Goal: Task Accomplishment & Management: Complete application form

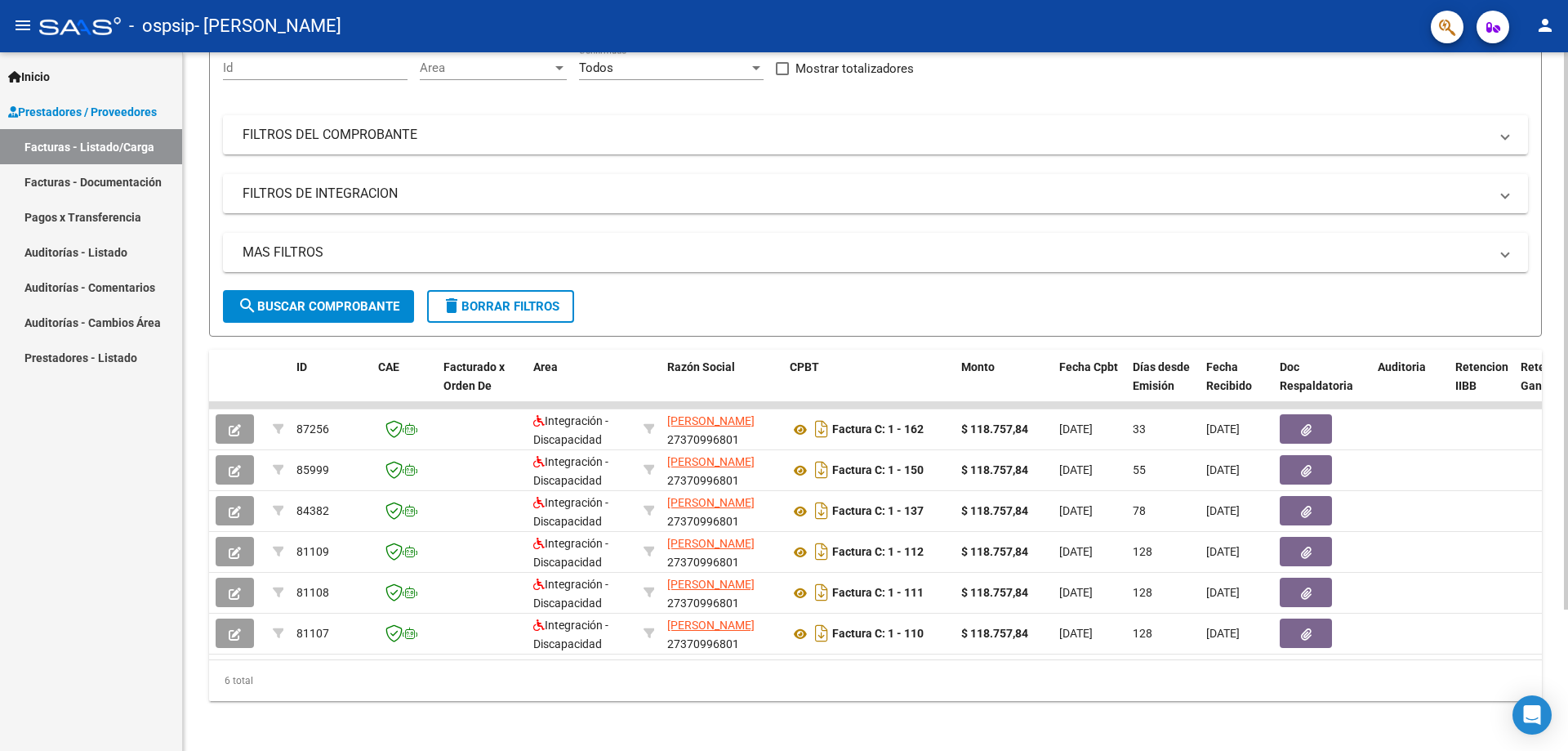
scroll to position [161, 0]
click at [1563, 235] on div "Video tutorial PRESTADORES -> Listado de CPBTs Emitidos por Prestadores / Prove…" at bounding box center [878, 322] width 1389 height 863
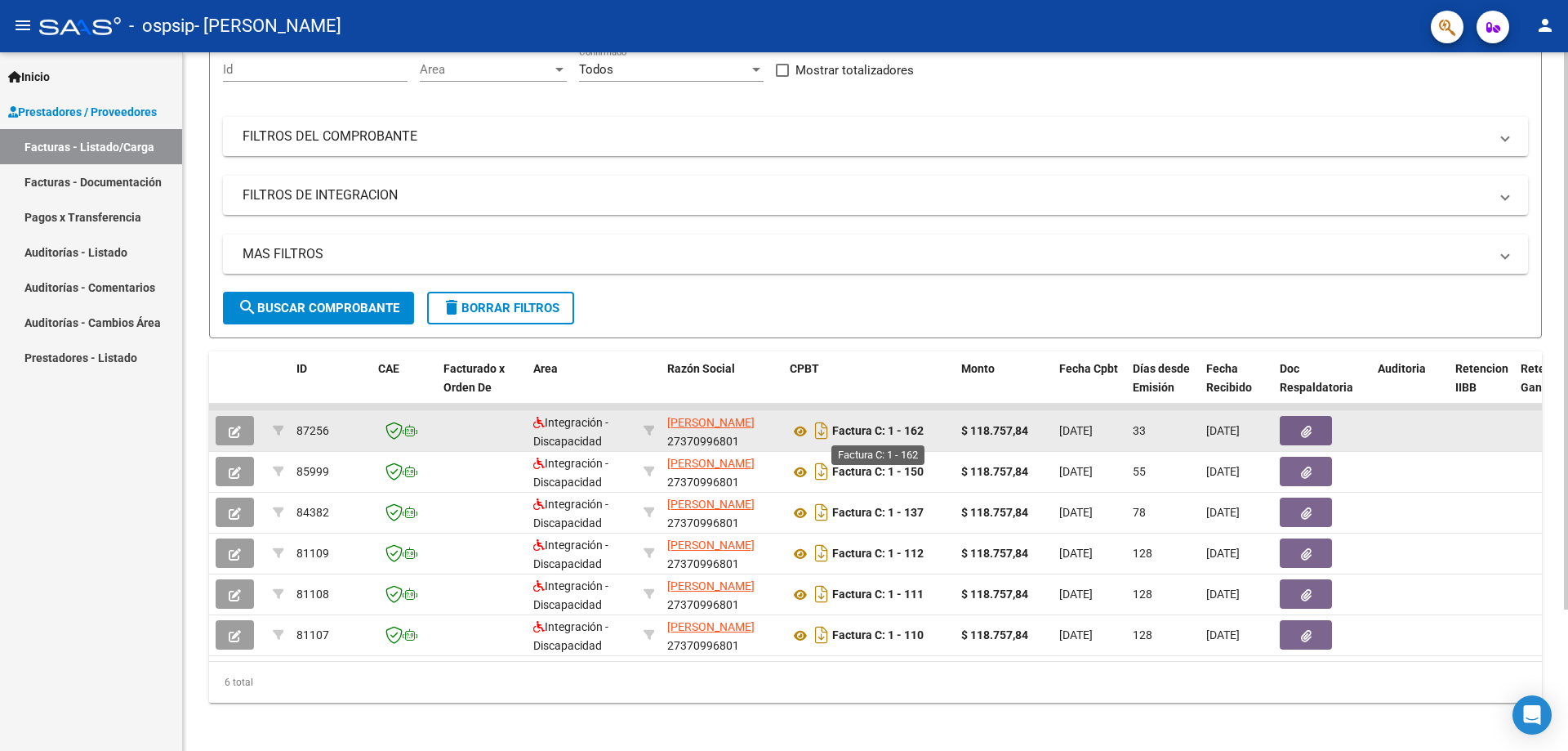
click at [865, 435] on strong "Factura C: 1 - 162" at bounding box center [878, 431] width 92 height 13
click at [801, 426] on icon at bounding box center [800, 431] width 21 height 20
click at [805, 429] on icon at bounding box center [800, 431] width 21 height 20
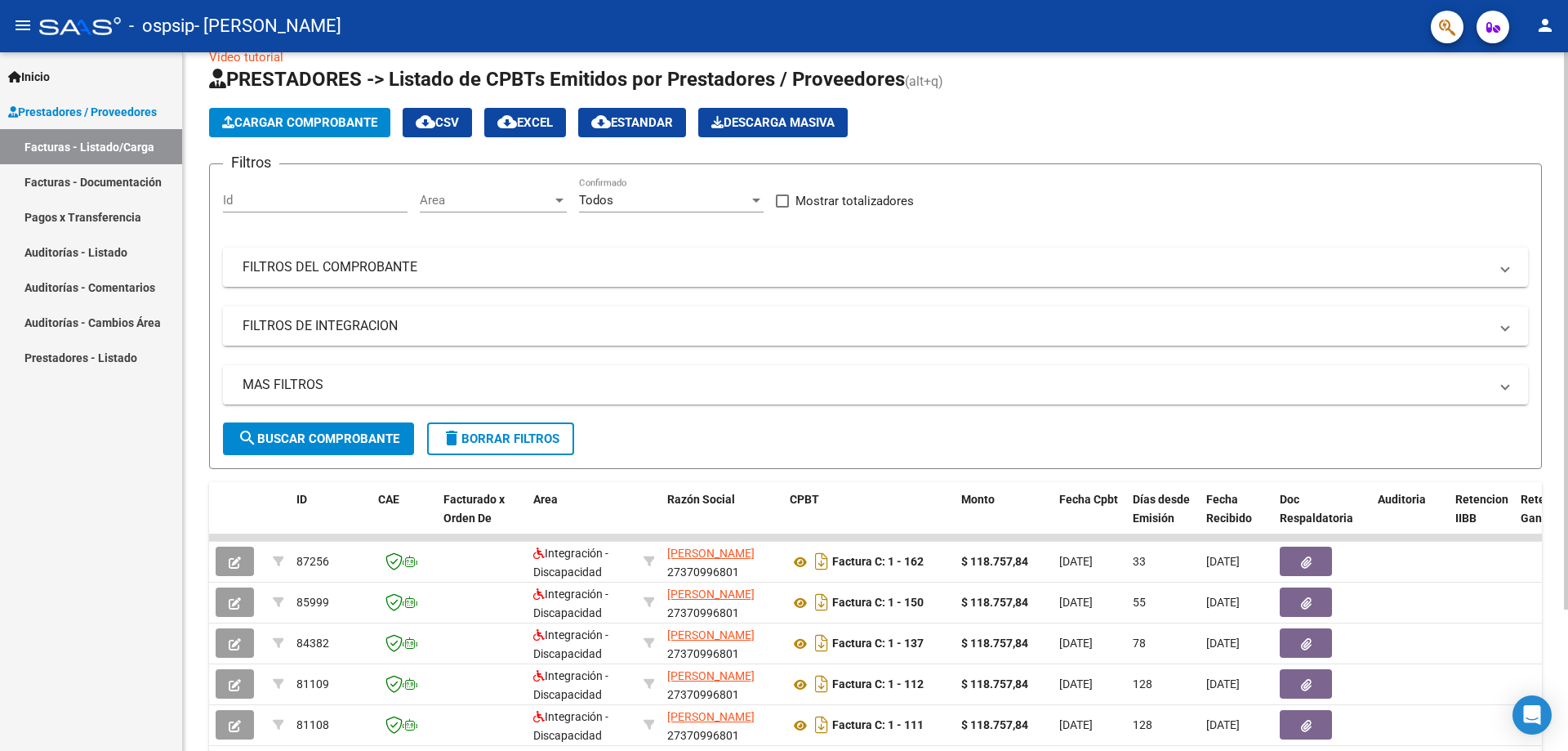
scroll to position [0, 0]
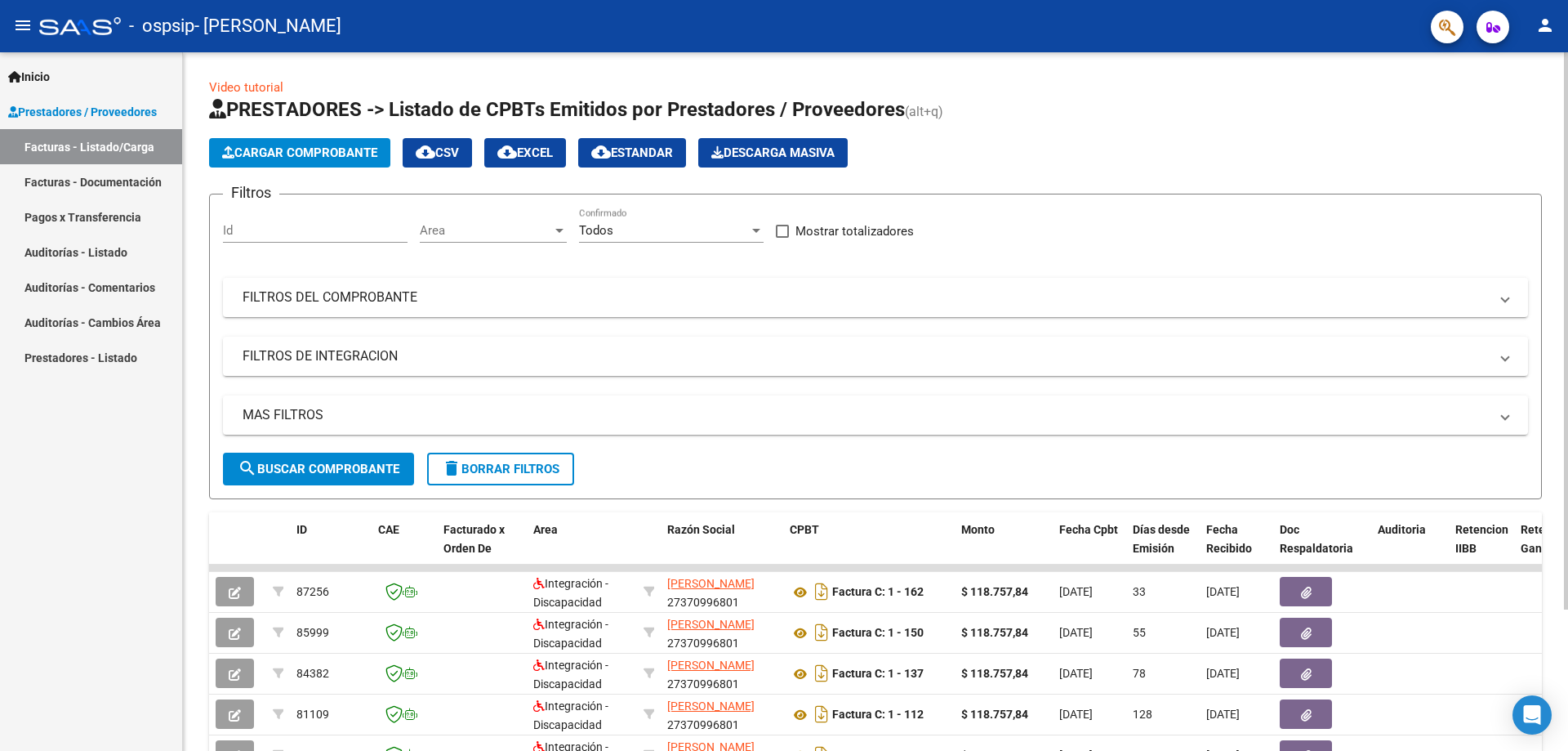
click at [346, 152] on span "Cargar Comprobante" at bounding box center [300, 153] width 155 height 15
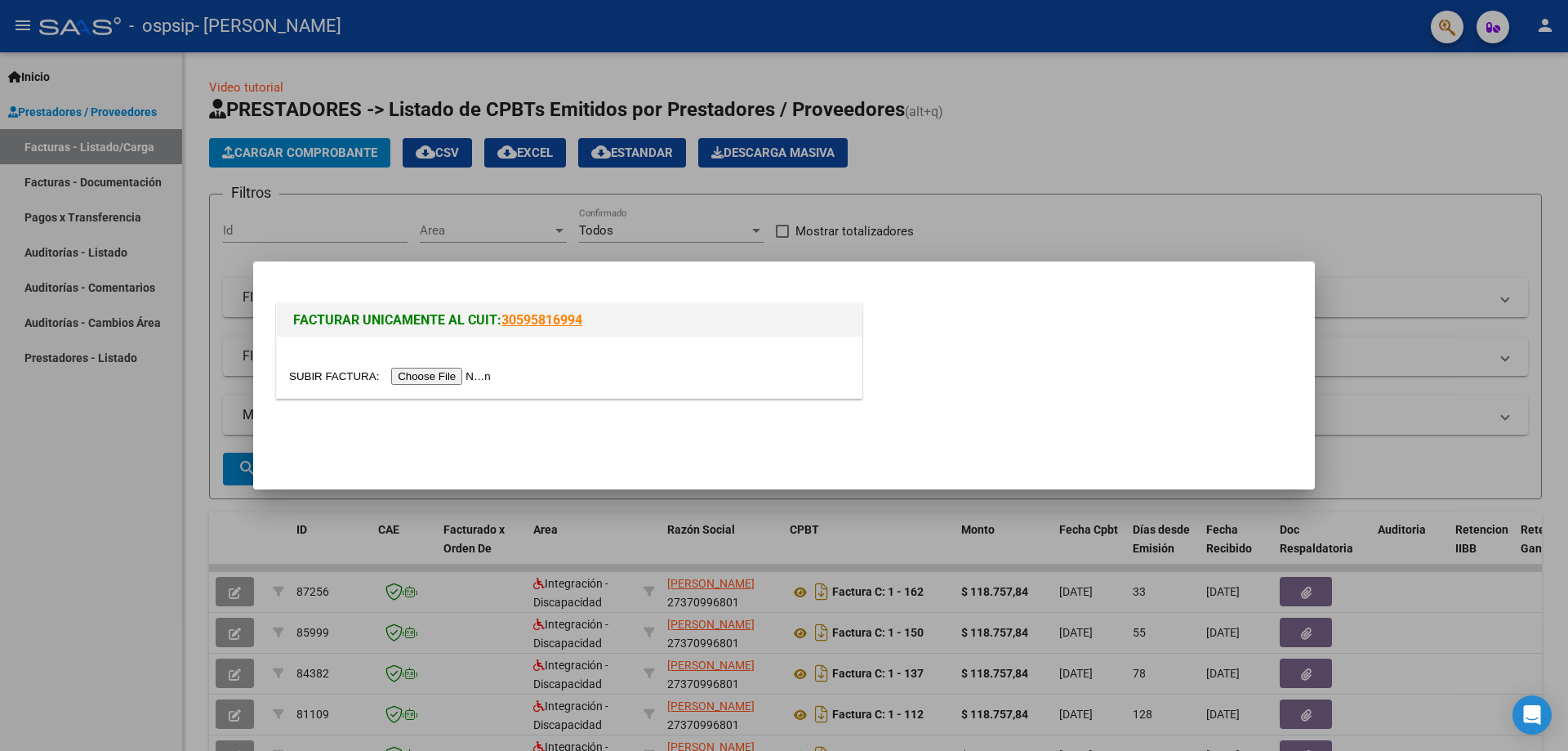
click at [429, 382] on input "file" at bounding box center [392, 376] width 206 height 17
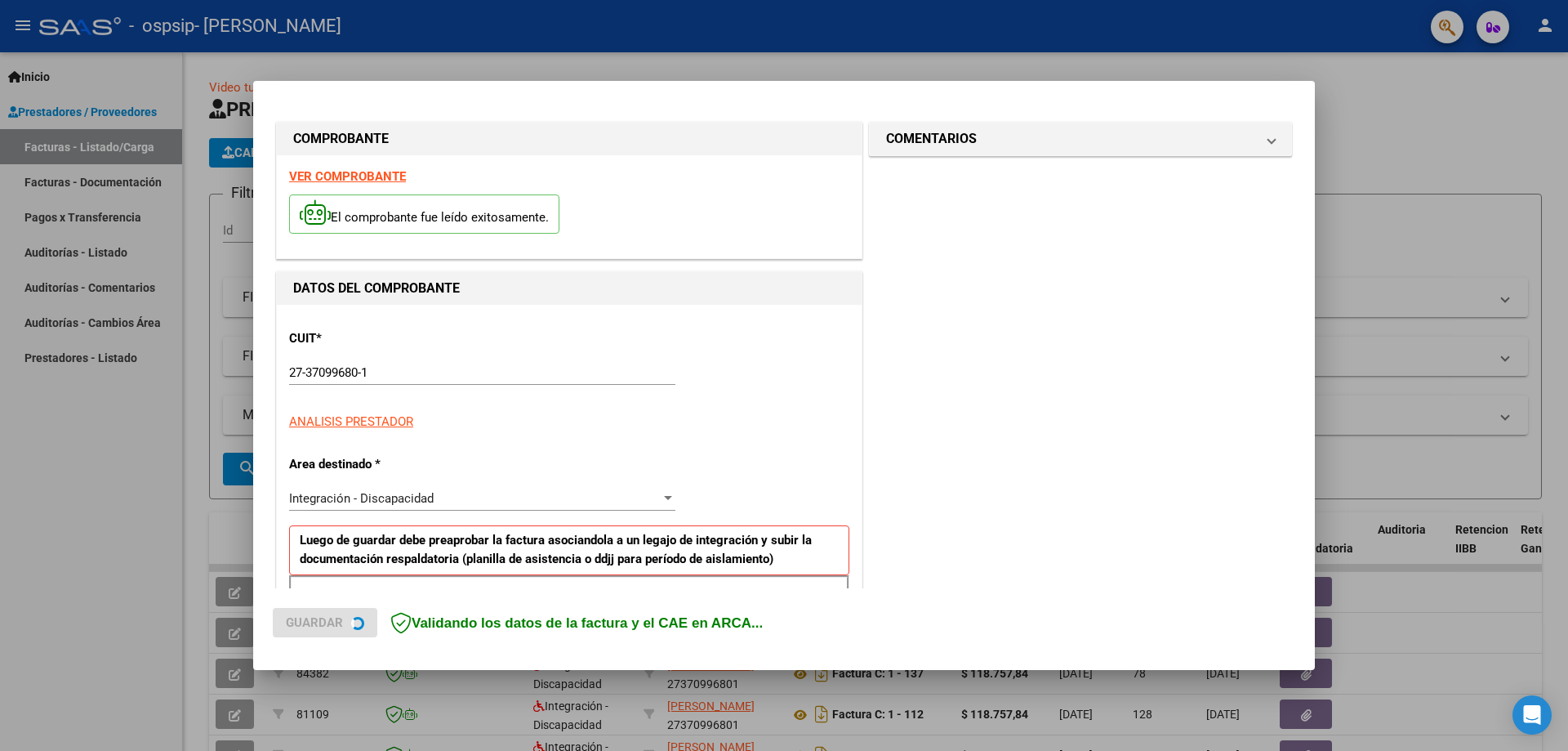
scroll to position [294, 0]
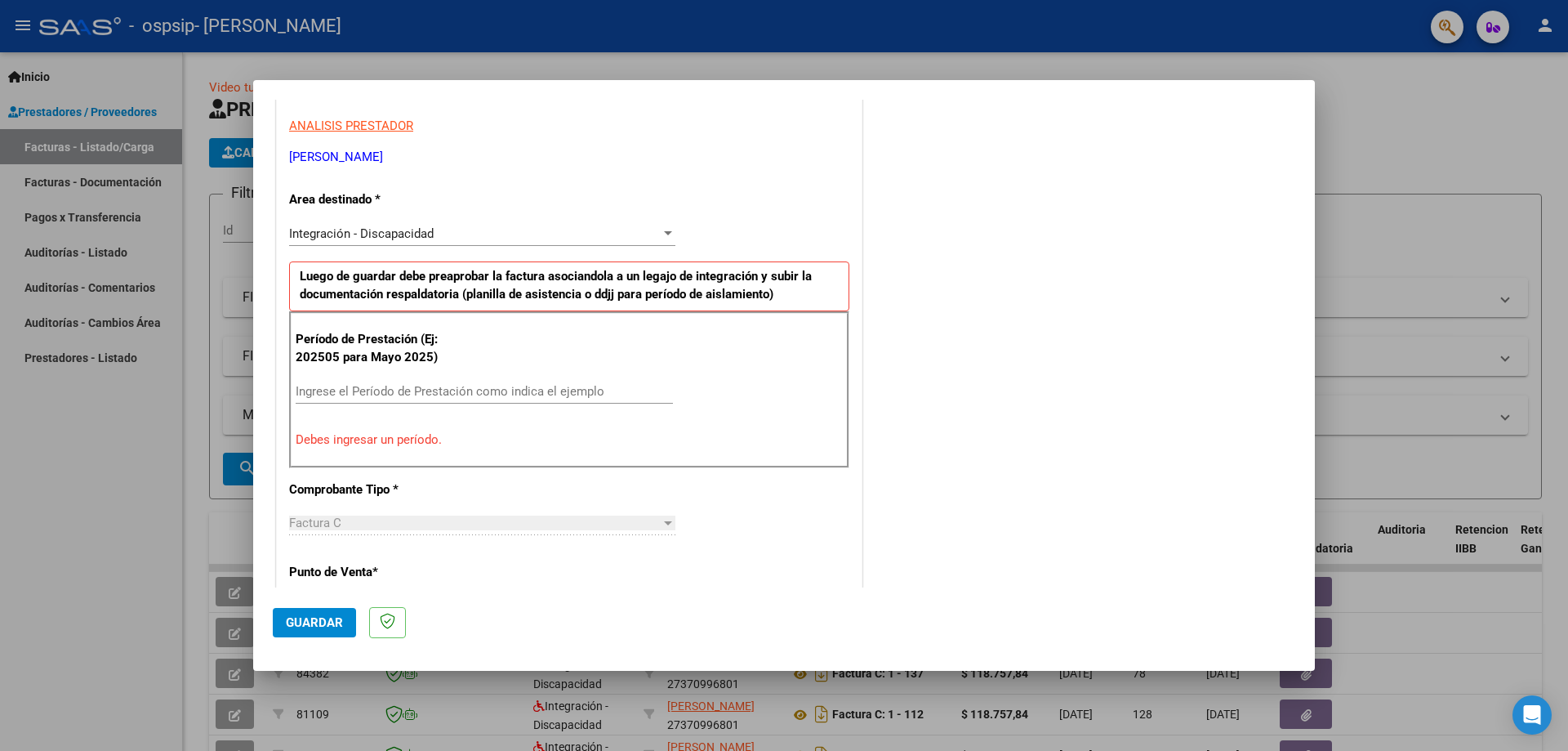
click at [542, 394] on input "Ingrese el Período de Prestación como indica el ejemplo" at bounding box center [484, 392] width 377 height 15
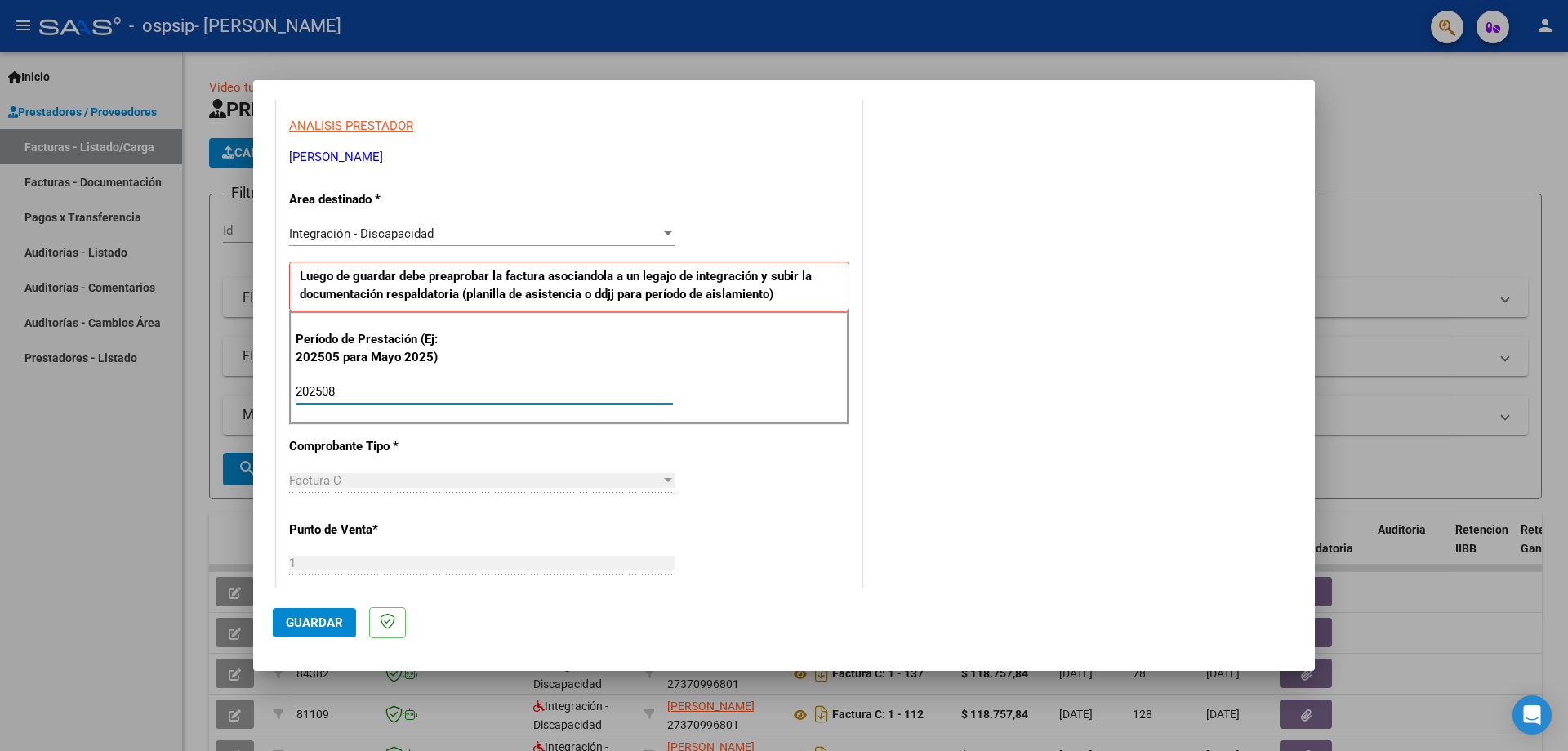
type input "202508"
click at [538, 520] on div "CUIT * 27-37099680-1 Ingresar CUIT ANALISIS PRESTADOR [PERSON_NAME] [PERSON_NAM…" at bounding box center [569, 625] width 585 height 1229
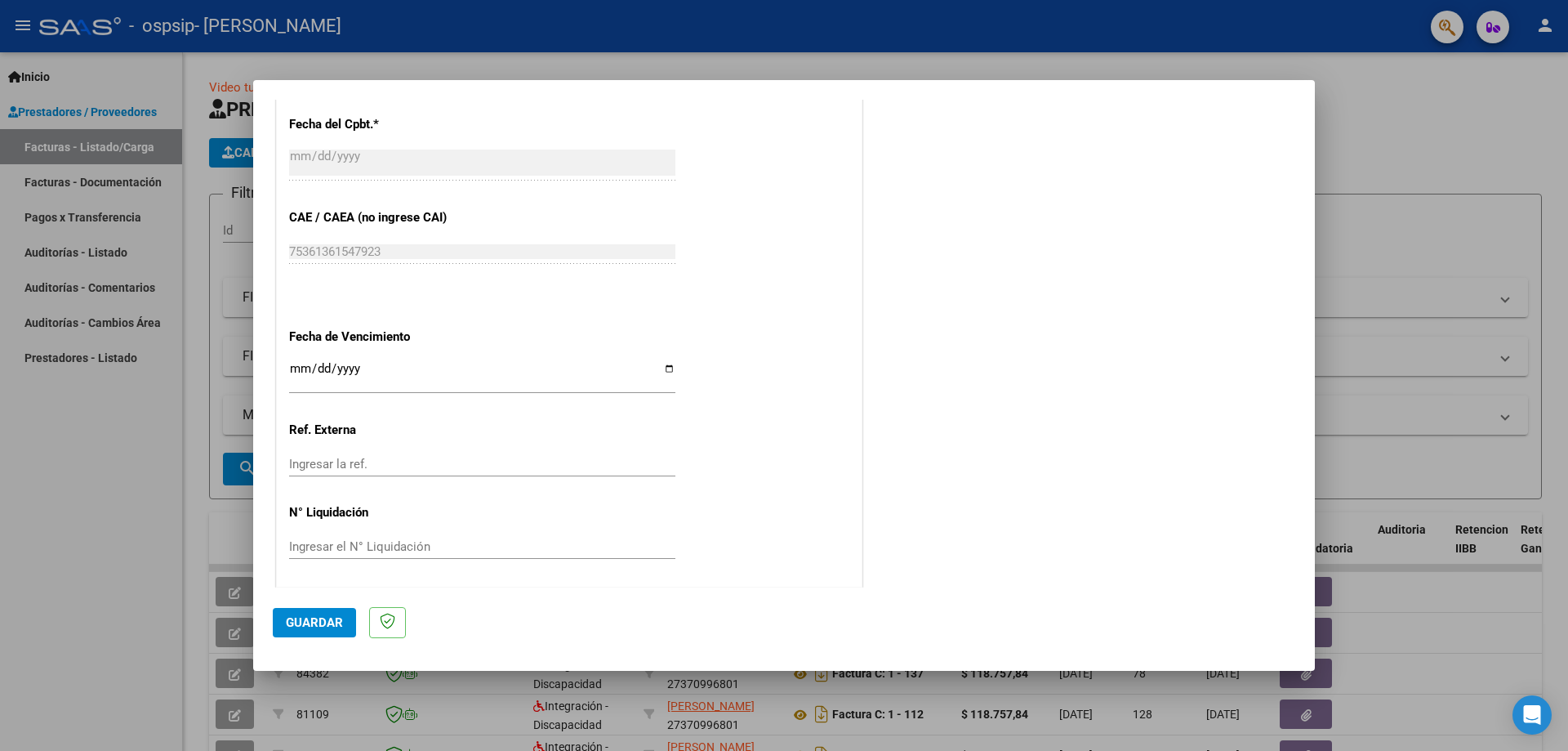
scroll to position [950, 0]
click at [320, 619] on span "Guardar" at bounding box center [314, 623] width 57 height 15
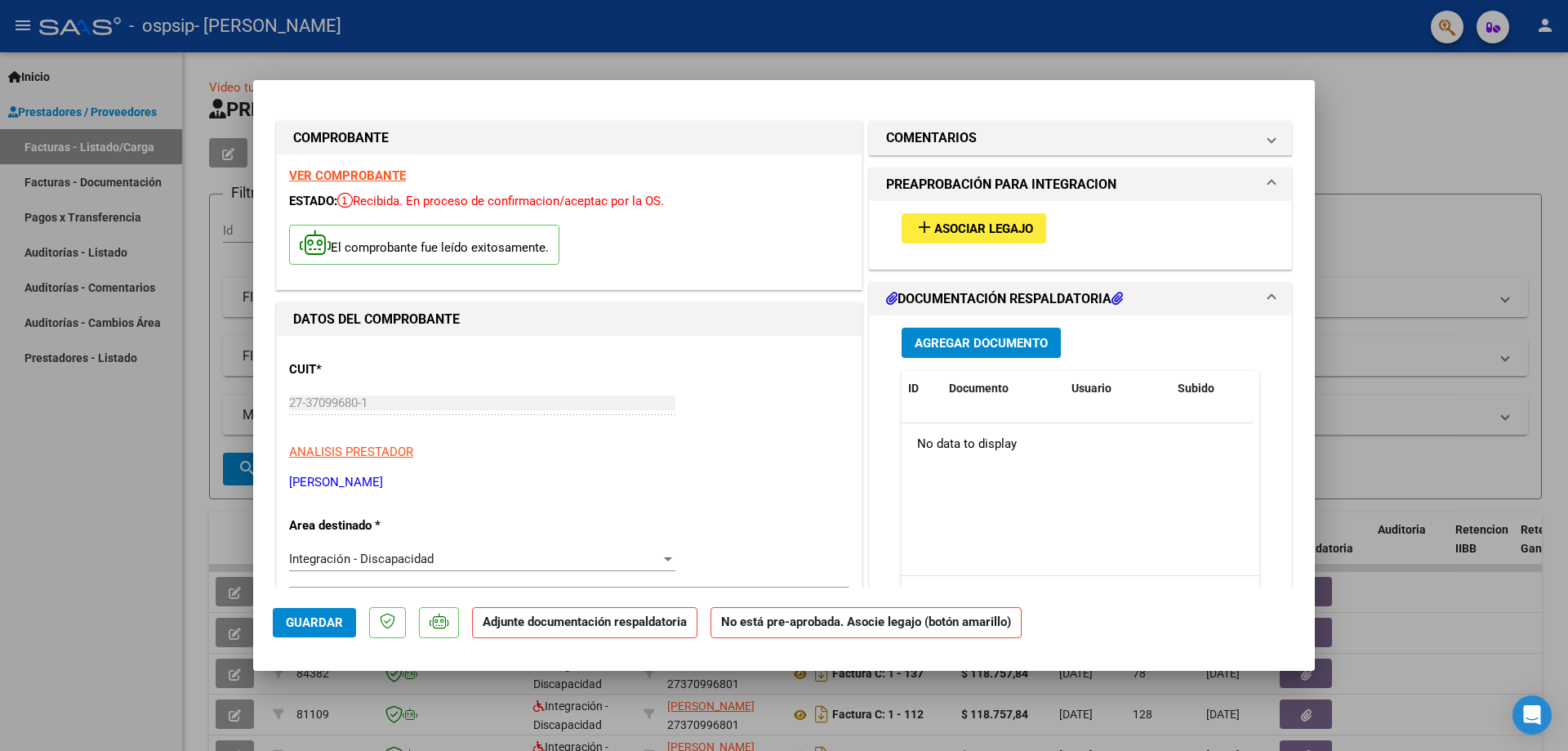
click at [995, 346] on span "Agregar Documento" at bounding box center [981, 343] width 133 height 15
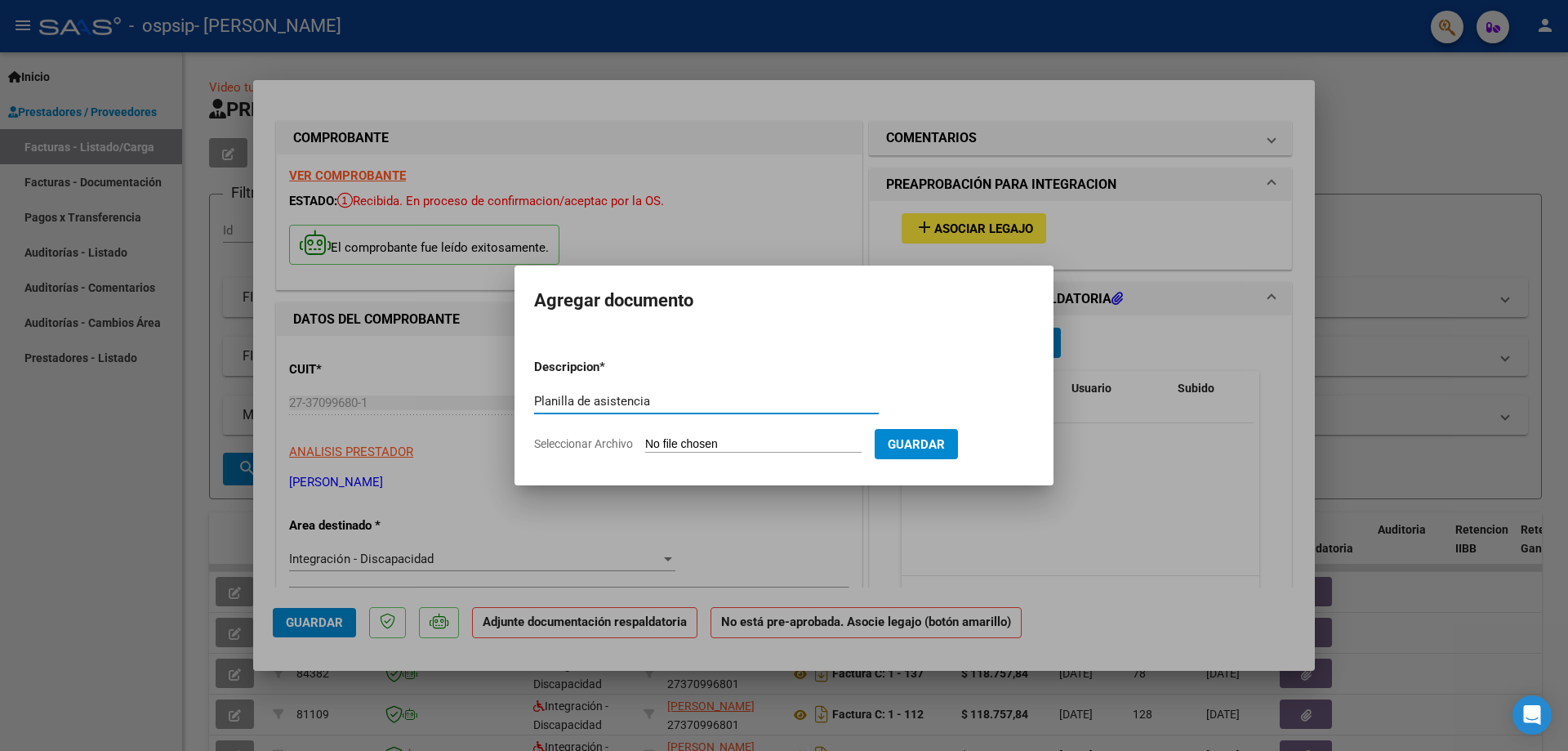
type input "Planilla de asistencia"
click at [698, 443] on input "Seleccionar Archivo" at bounding box center [753, 444] width 216 height 16
type input "C:\fakepath\Planilla asistencia [PERSON_NAME][DATE].pdf"
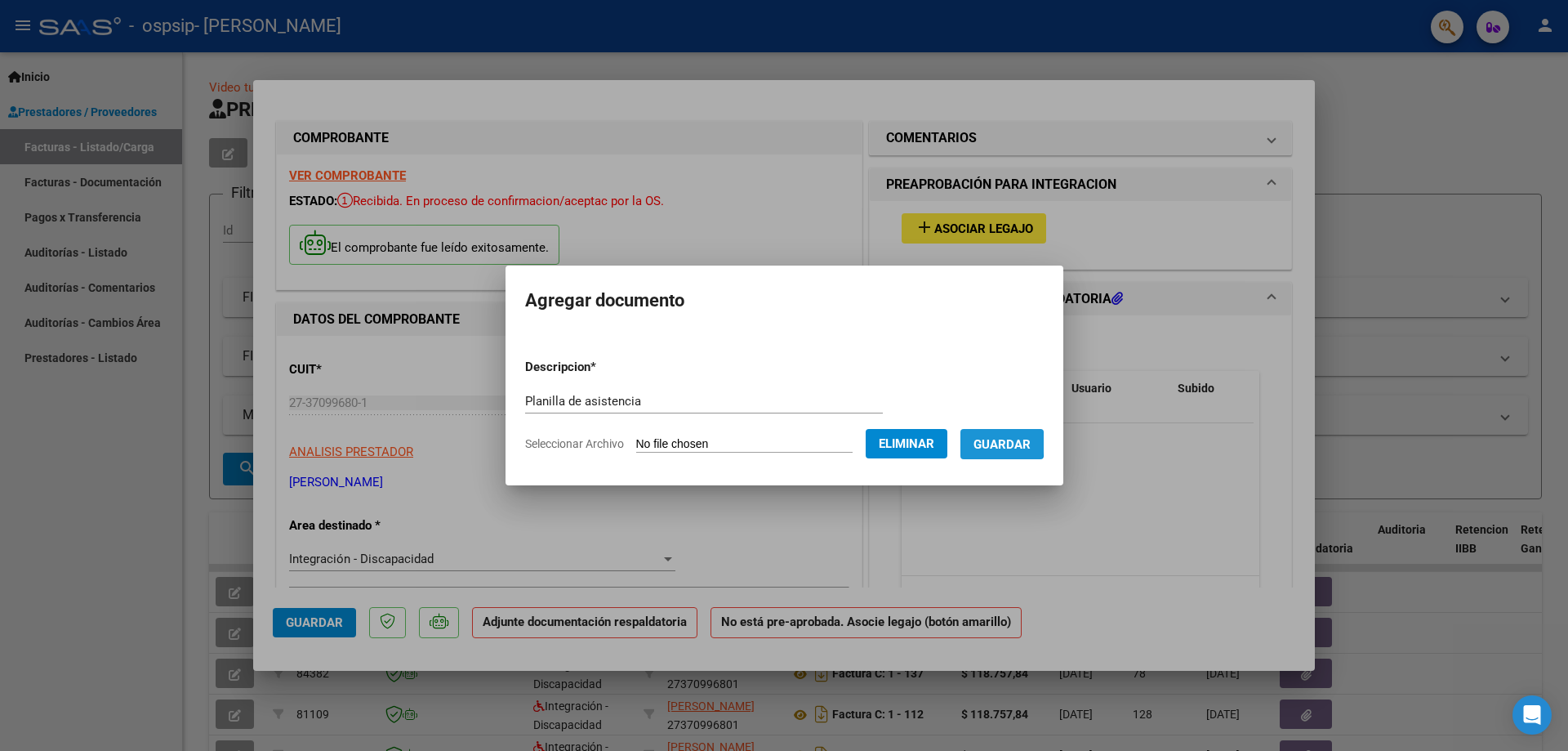
click at [992, 443] on span "Guardar" at bounding box center [1002, 444] width 57 height 15
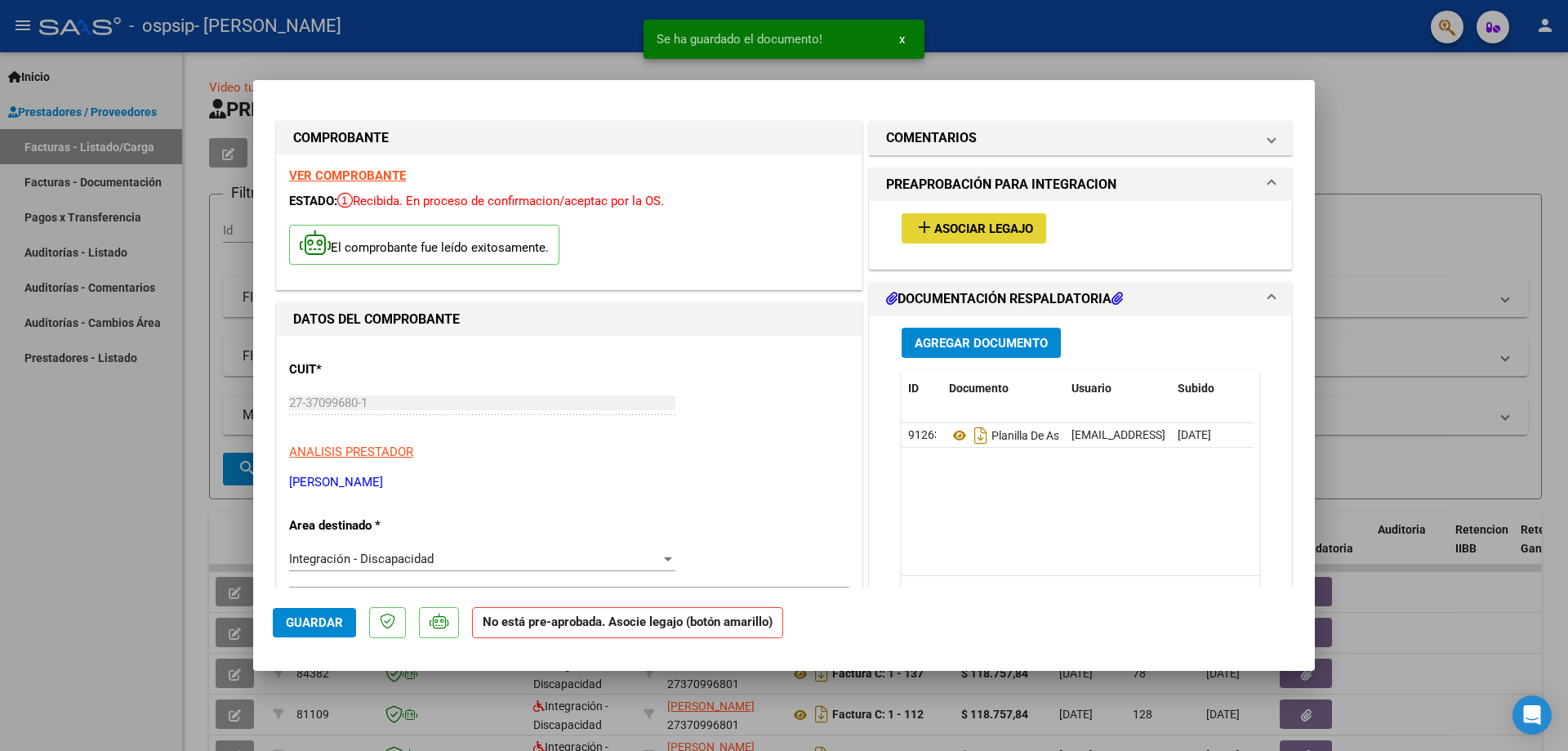
click at [990, 225] on span "Asociar Legajo" at bounding box center [983, 229] width 99 height 15
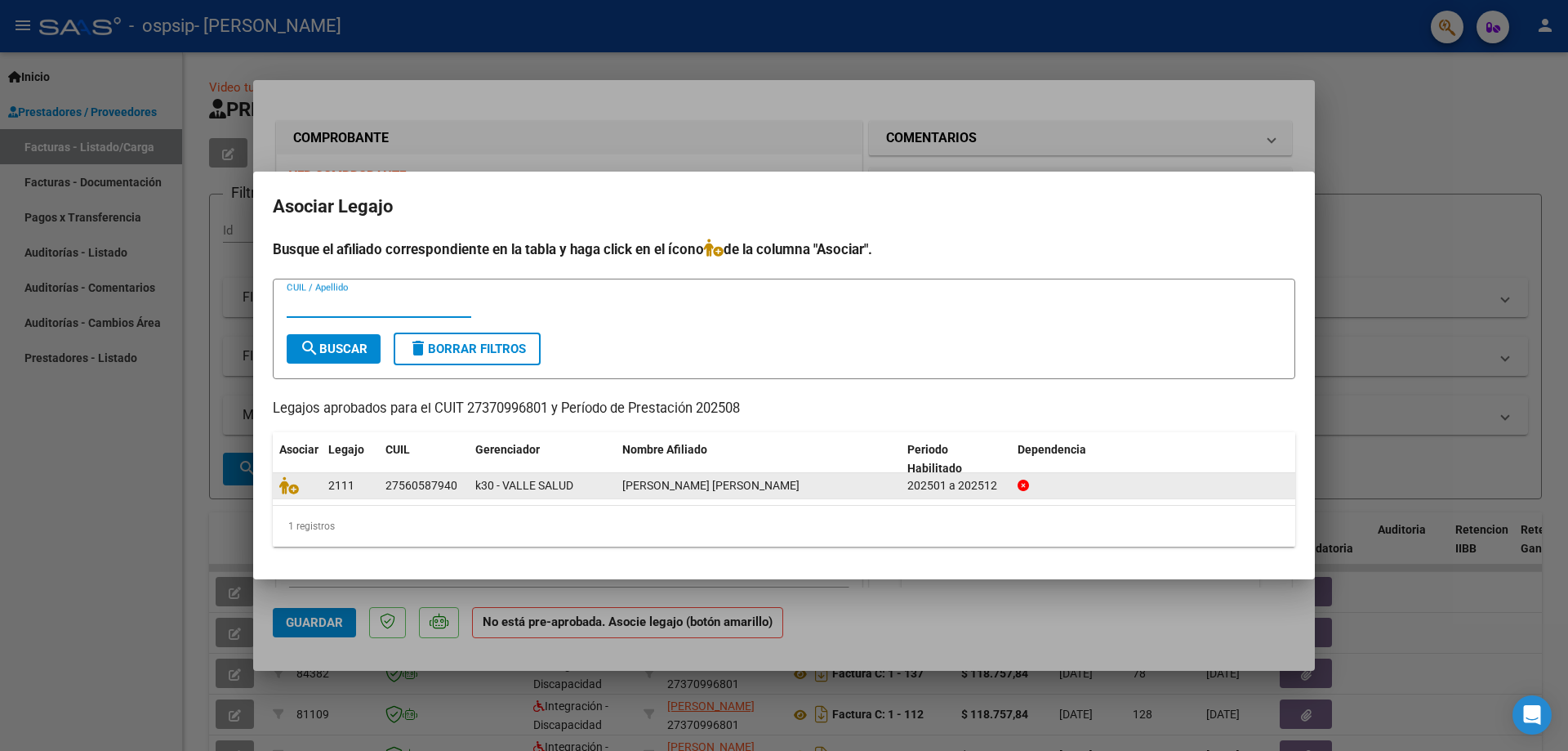
click at [630, 489] on span "[PERSON_NAME] [PERSON_NAME]" at bounding box center [711, 486] width 178 height 13
click at [291, 486] on icon at bounding box center [289, 486] width 20 height 18
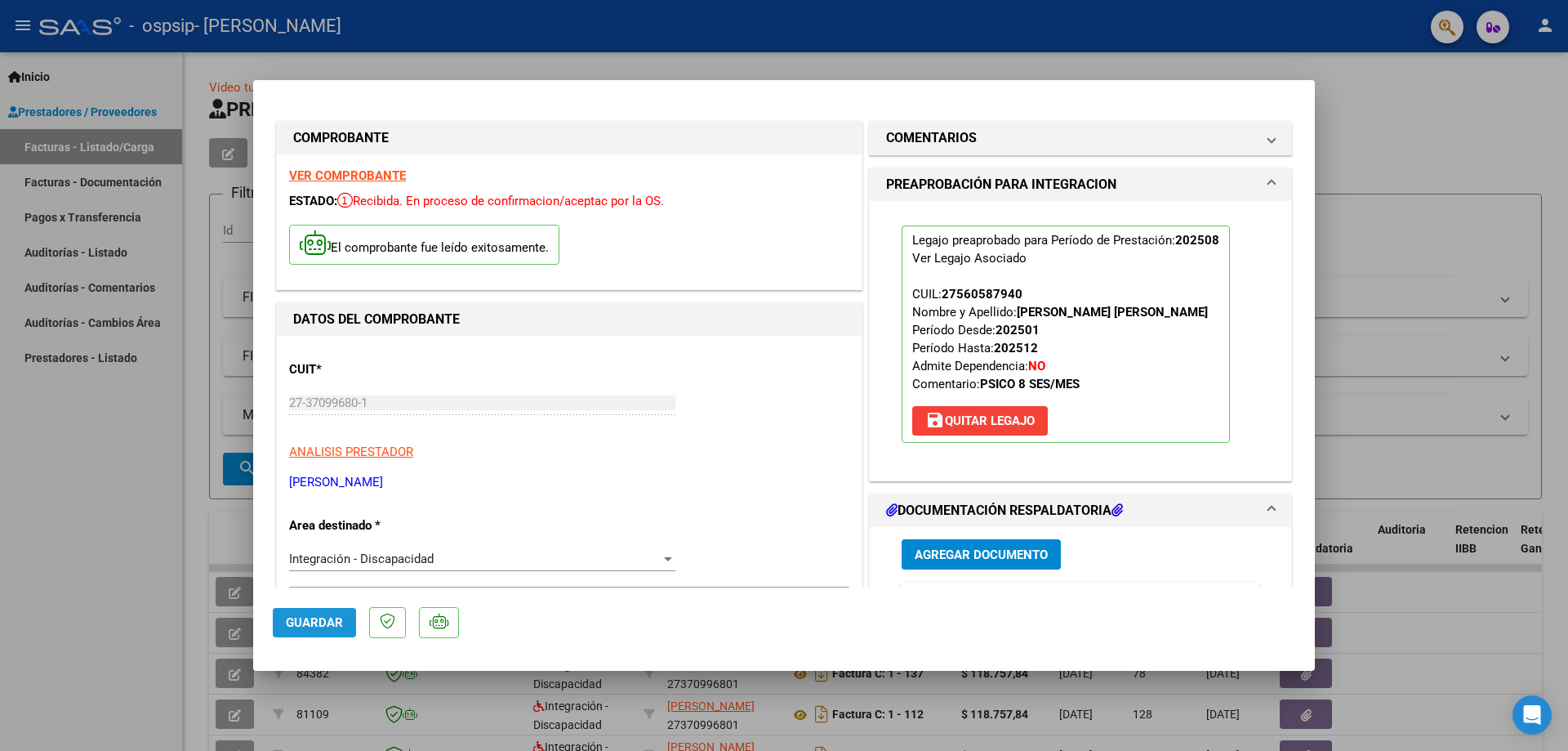
click at [329, 629] on span "Guardar" at bounding box center [314, 623] width 57 height 15
type input "$ 0,00"
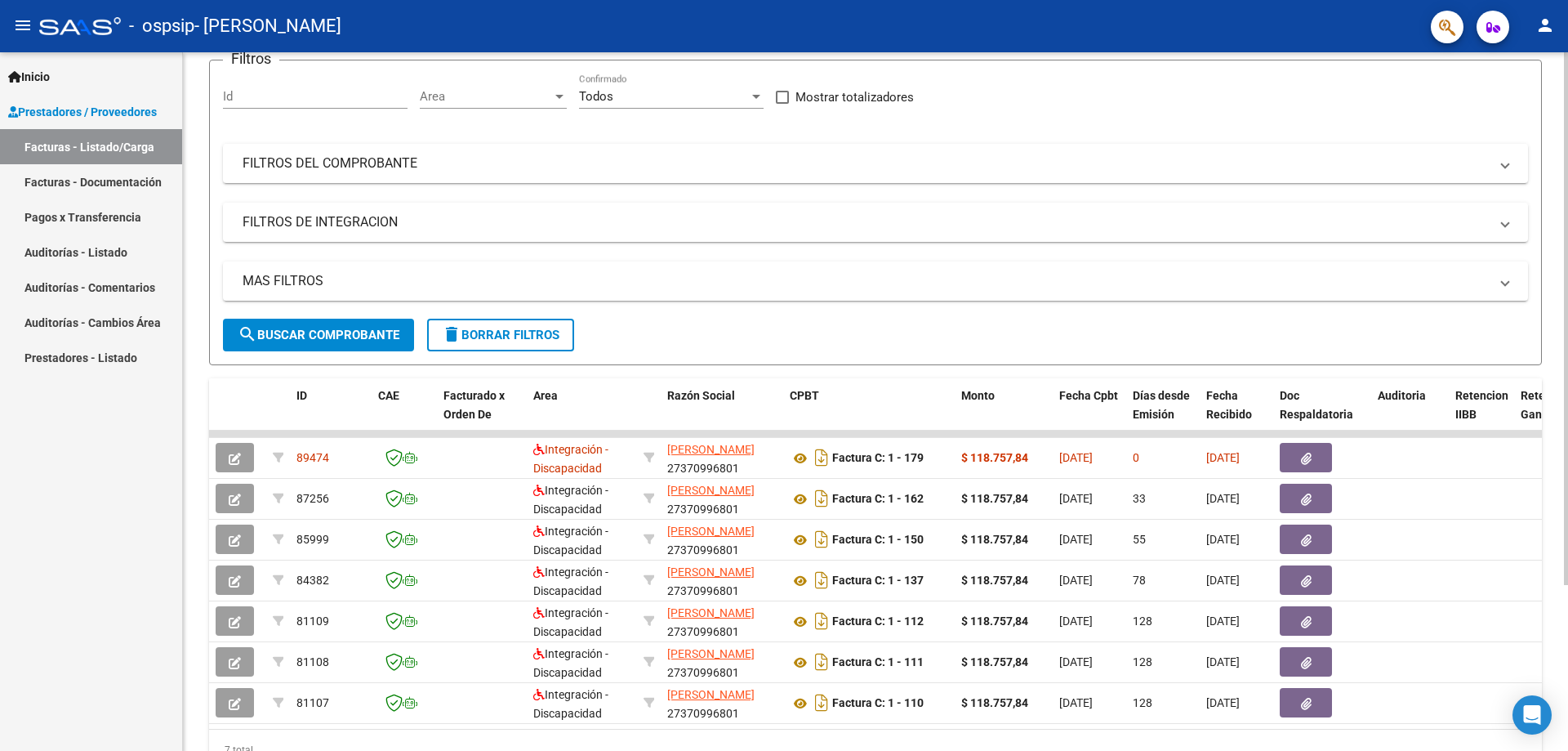
scroll to position [140, 0]
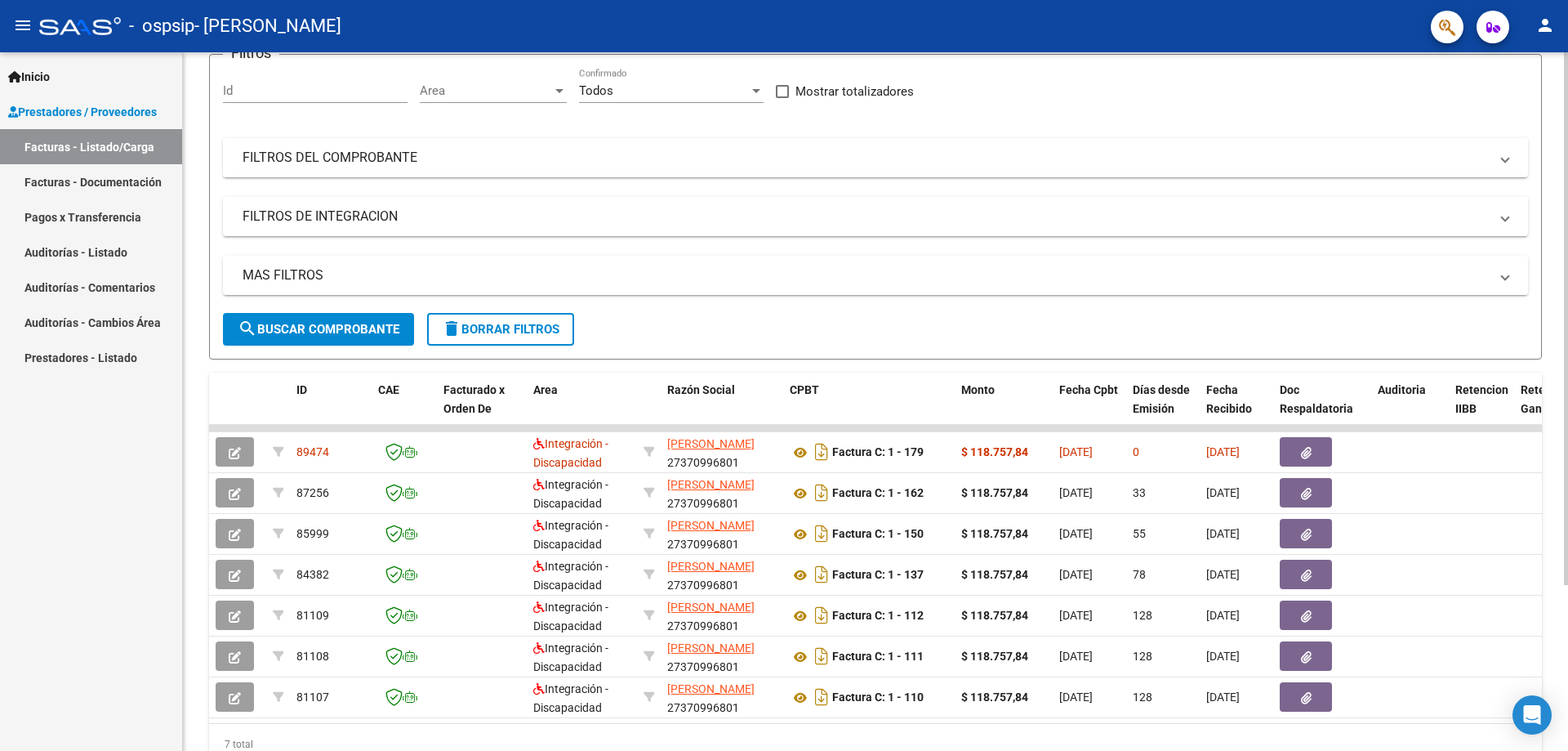
click at [1567, 216] on div at bounding box center [1566, 431] width 4 height 533
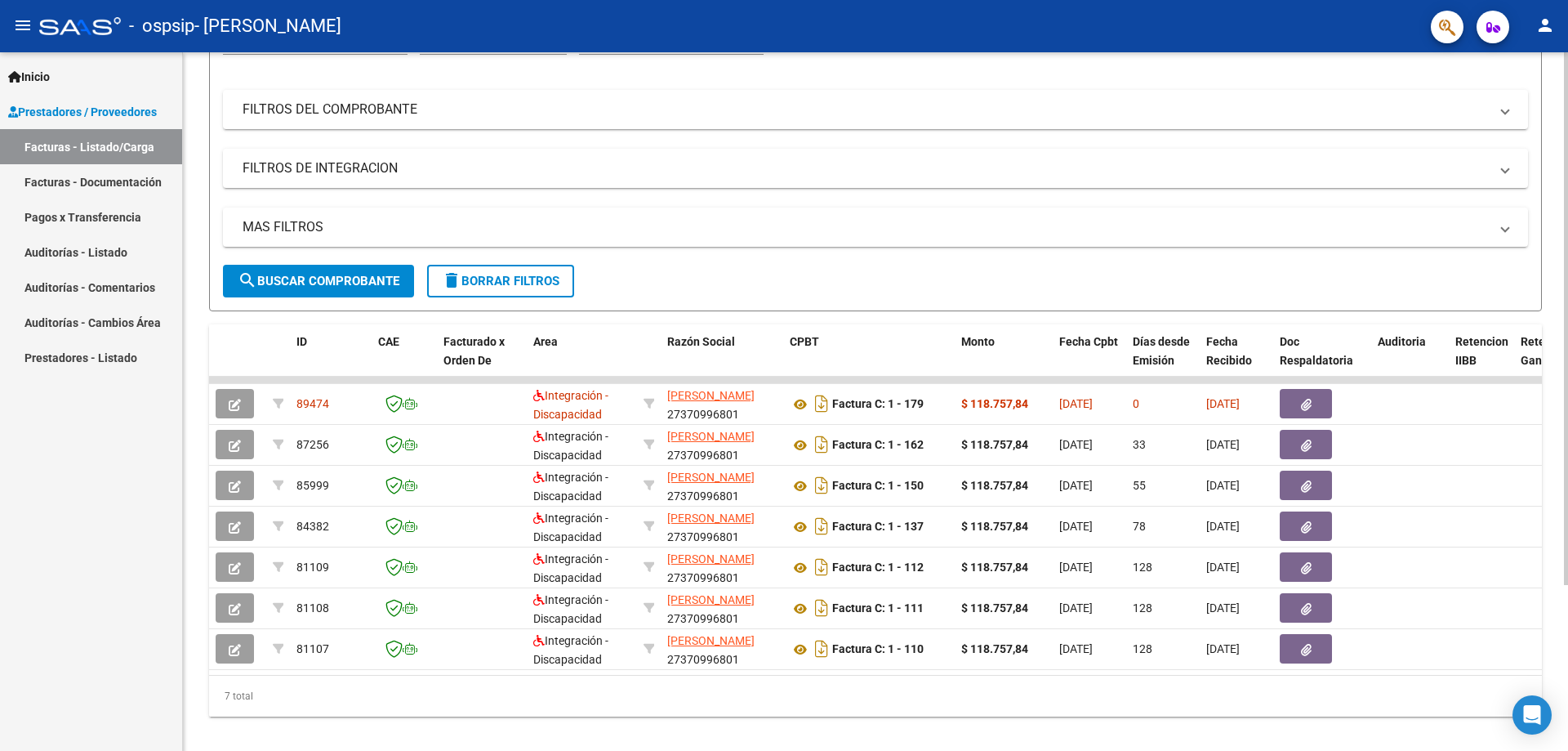
click at [1566, 275] on div at bounding box center [1566, 470] width 4 height 533
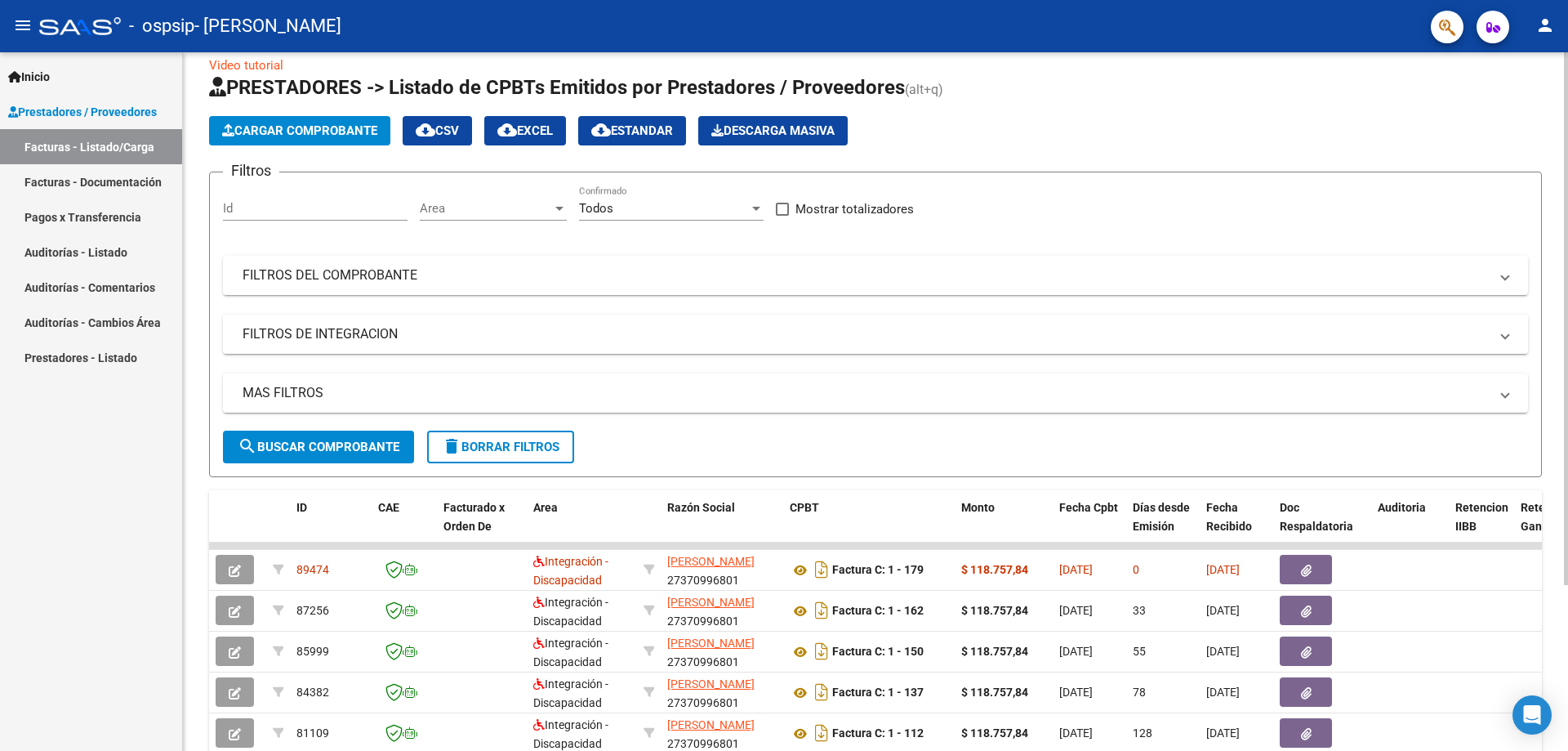
scroll to position [0, 0]
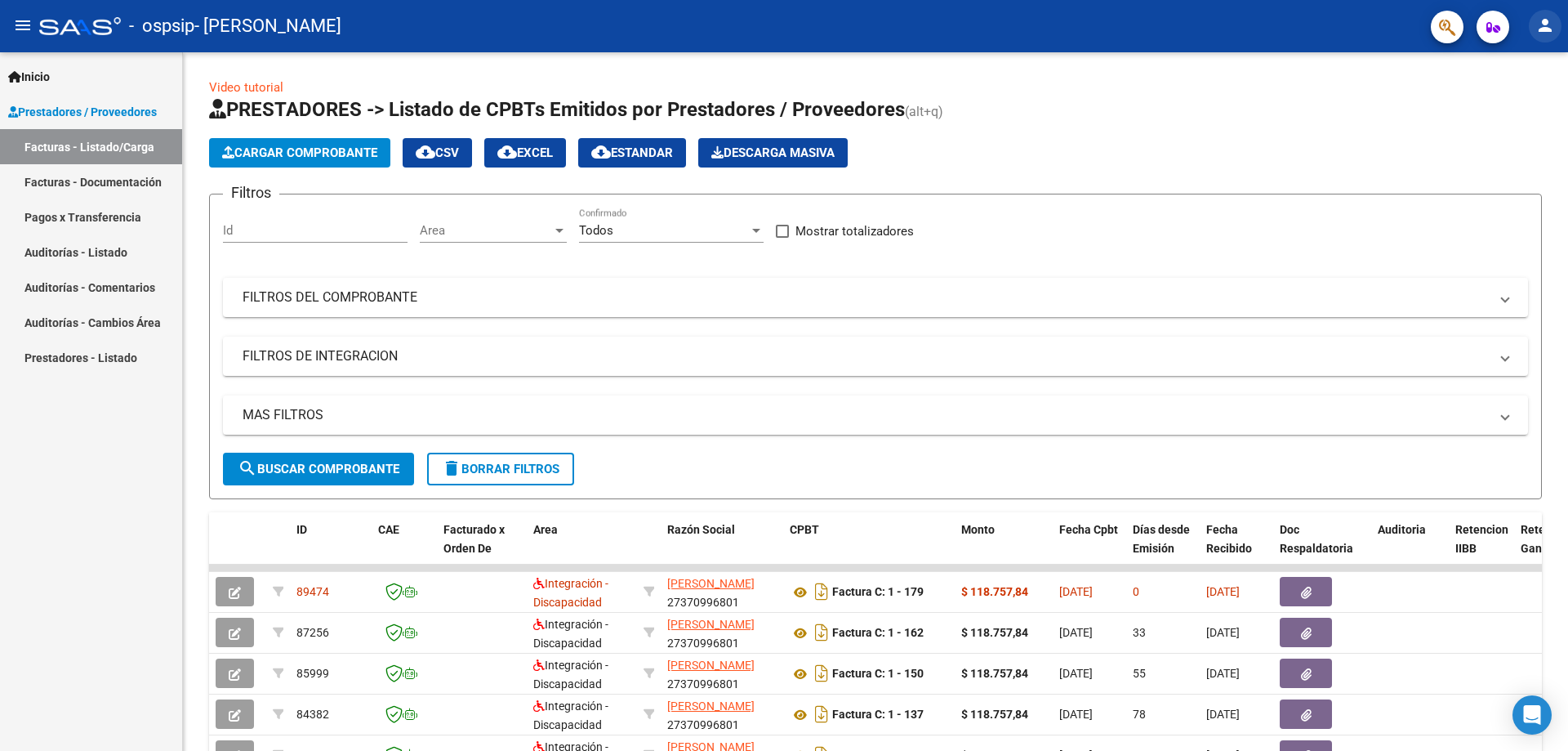
click at [1545, 19] on mat-icon "person" at bounding box center [1545, 26] width 20 height 20
click at [1504, 104] on button "exit_to_app Salir" at bounding box center [1511, 107] width 100 height 39
